Goal: Task Accomplishment & Management: Use online tool/utility

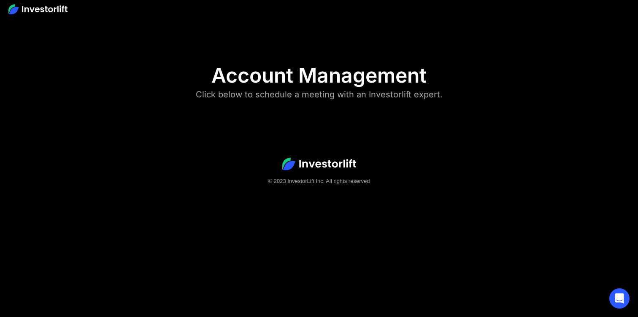
click at [368, 121] on body "Account Management Click below to schedule a meeting with an Investorlift exper…" at bounding box center [319, 158] width 638 height 317
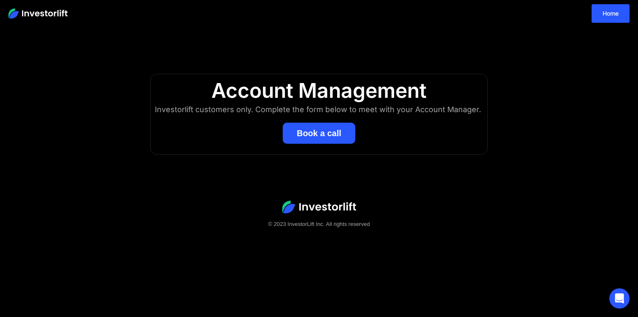
click at [319, 133] on button "Book a call" at bounding box center [319, 133] width 73 height 21
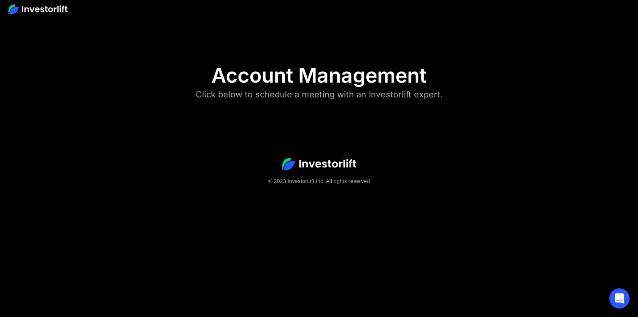
click at [408, 90] on div "Click below to schedule a meeting with an Investorlift expert." at bounding box center [319, 95] width 247 height 14
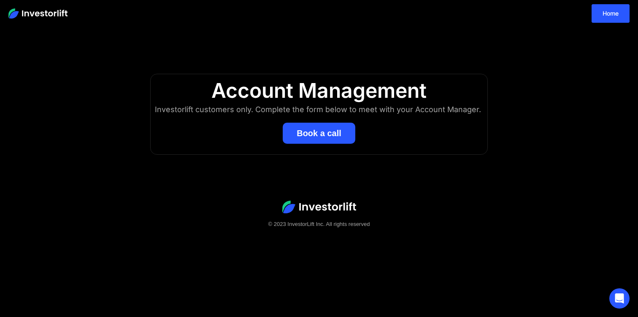
click at [327, 134] on button "Book a call" at bounding box center [319, 133] width 73 height 21
